Goal: Find specific page/section: Find specific page/section

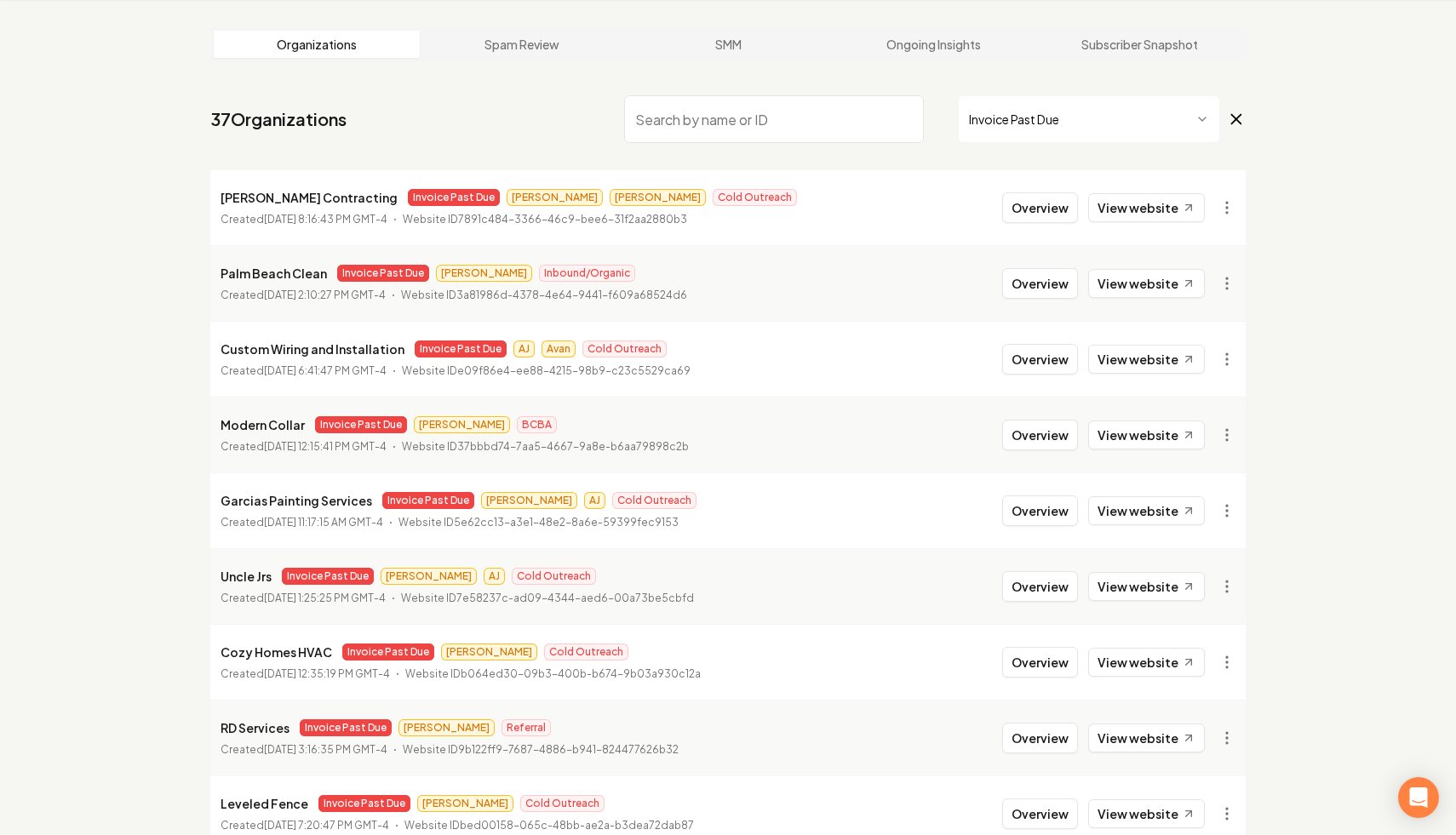
click at [1238, 119] on icon at bounding box center [1236, 119] width 19 height 20
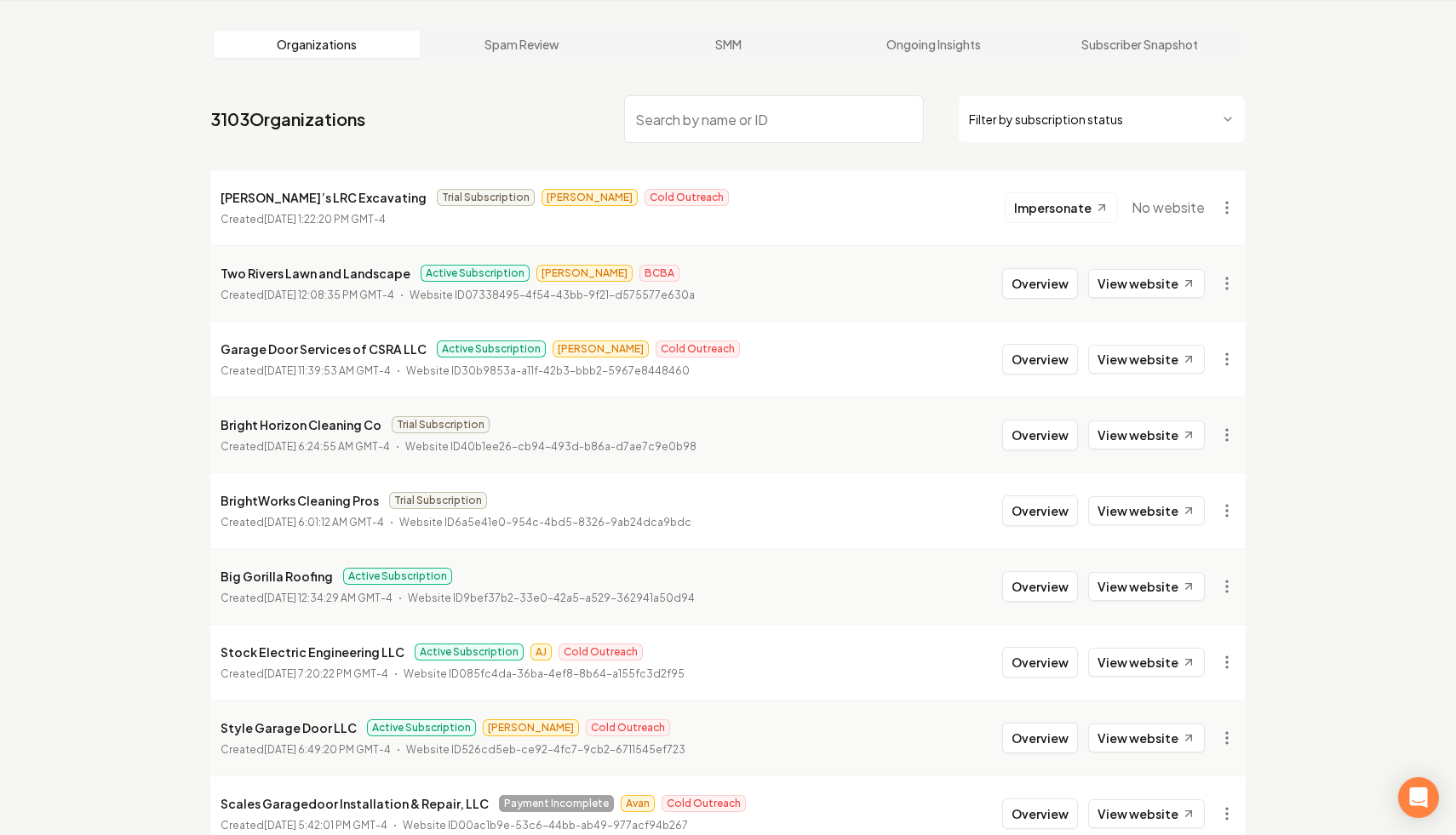
click at [876, 113] on input "search" at bounding box center [774, 119] width 300 height 47
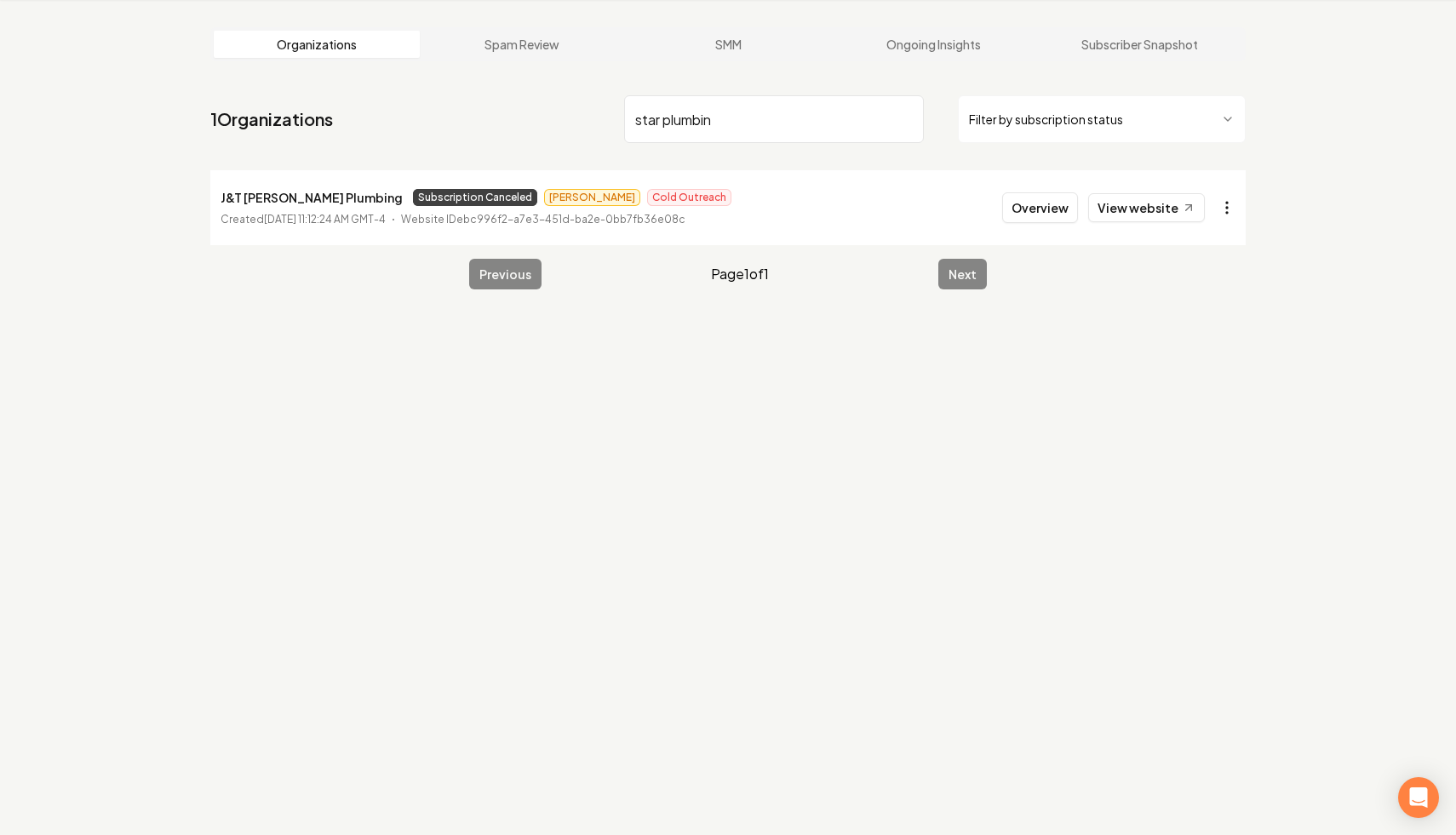
type input "star plumbin"
click at [1228, 208] on html "Dashboard Organization Rebolt Site Builder Organizations Spam Review SMM Ongoin…" at bounding box center [728, 353] width 1456 height 835
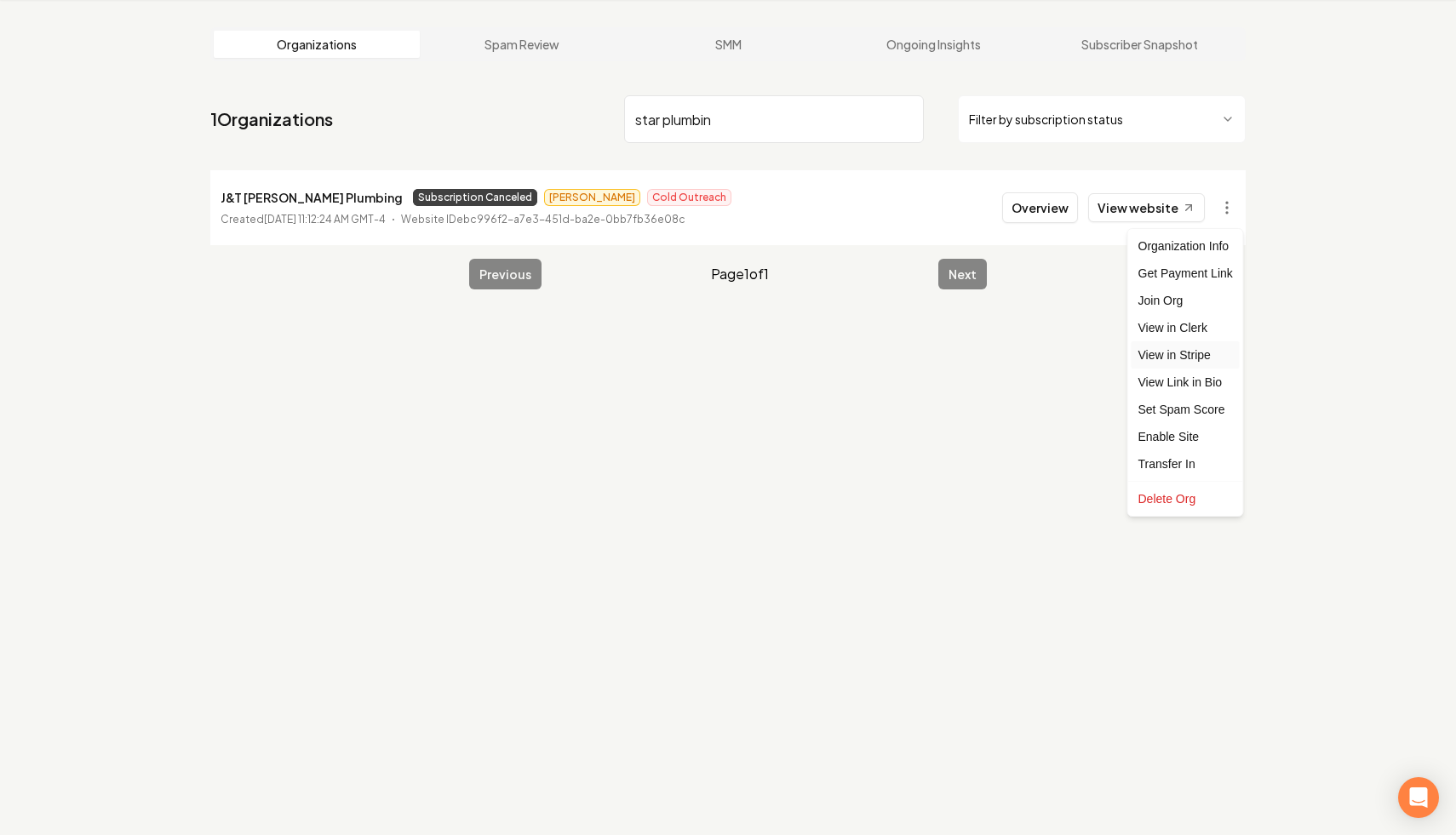
click at [1205, 356] on link "View in Stripe" at bounding box center [1186, 354] width 109 height 27
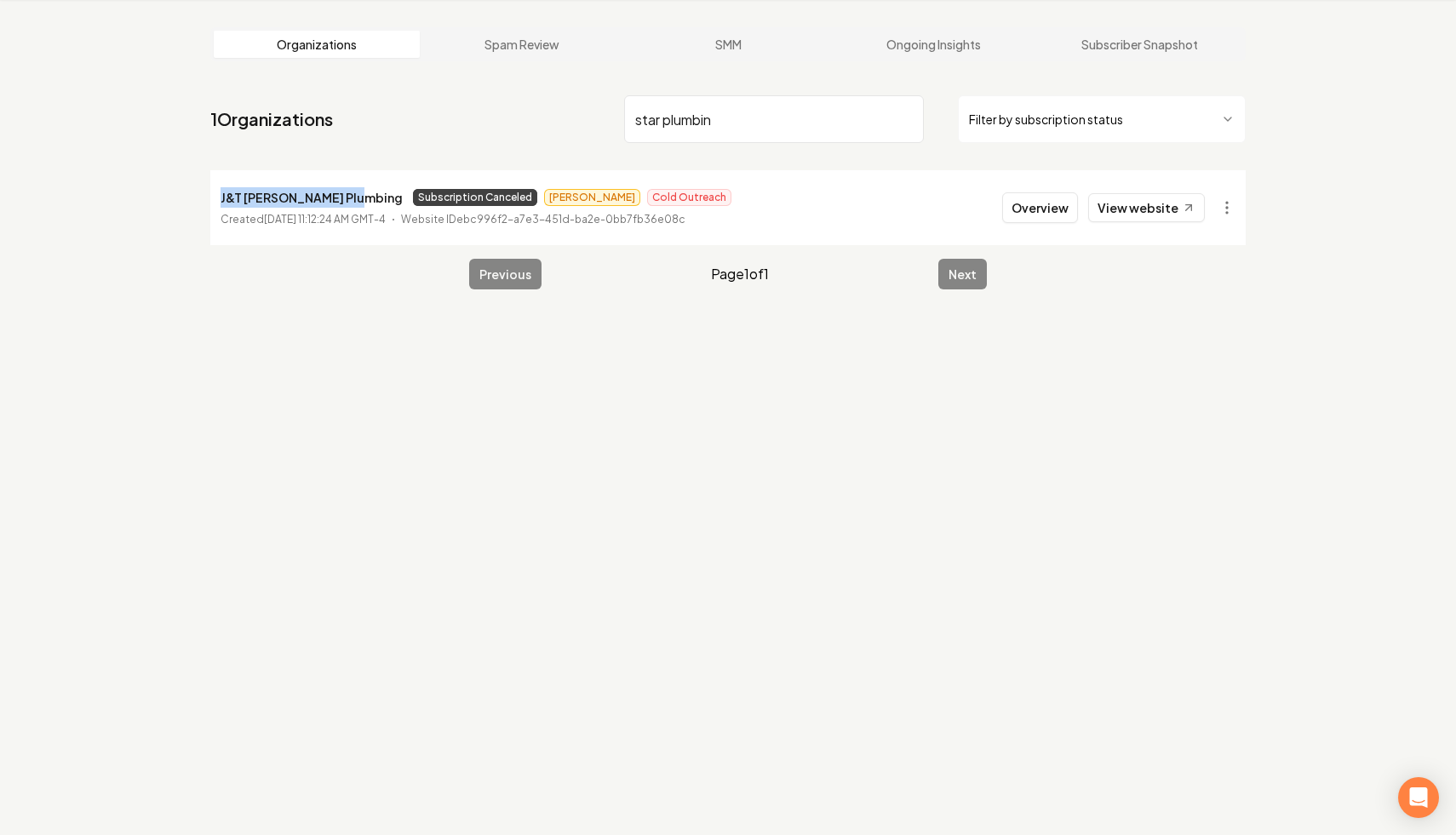
drag, startPoint x: 350, startPoint y: 199, endPoint x: 214, endPoint y: 204, distance: 136.1
click at [214, 204] on li "J&T [PERSON_NAME] Plumbing Subscription Canceled [PERSON_NAME] Outreach Created…" at bounding box center [728, 208] width 1036 height 75
copy p "J&T [PERSON_NAME] Plumbing"
